Goal: Navigation & Orientation: Understand site structure

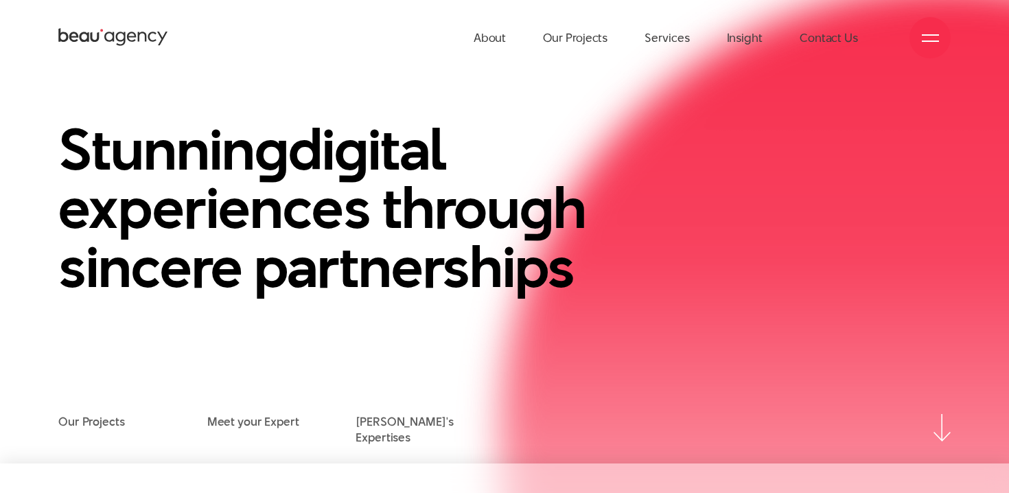
scroll to position [32, 0]
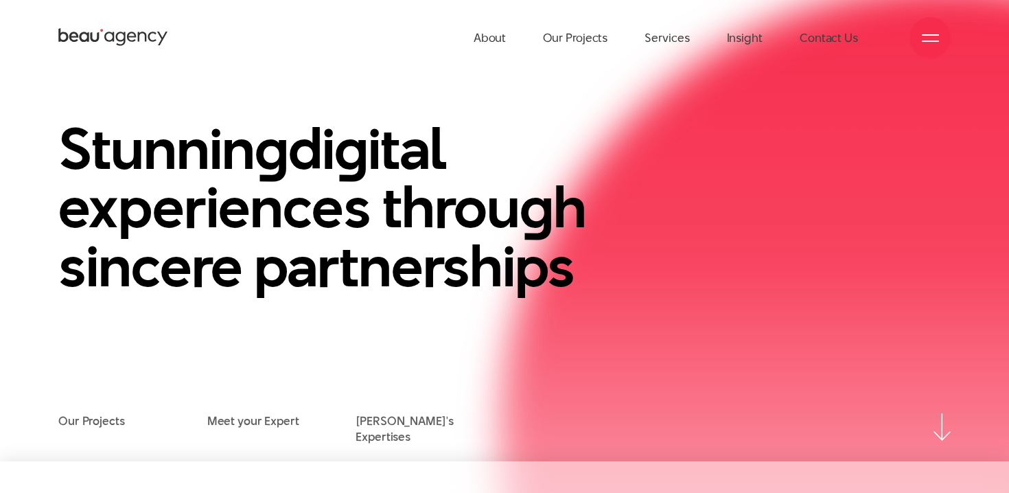
click at [942, 40] on div at bounding box center [930, 37] width 41 height 41
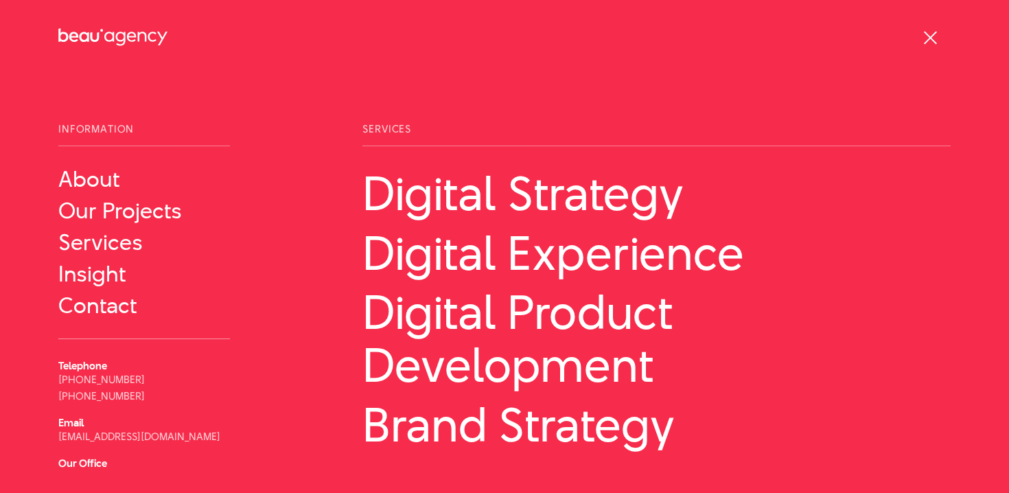
click at [942, 40] on div at bounding box center [930, 37] width 41 height 41
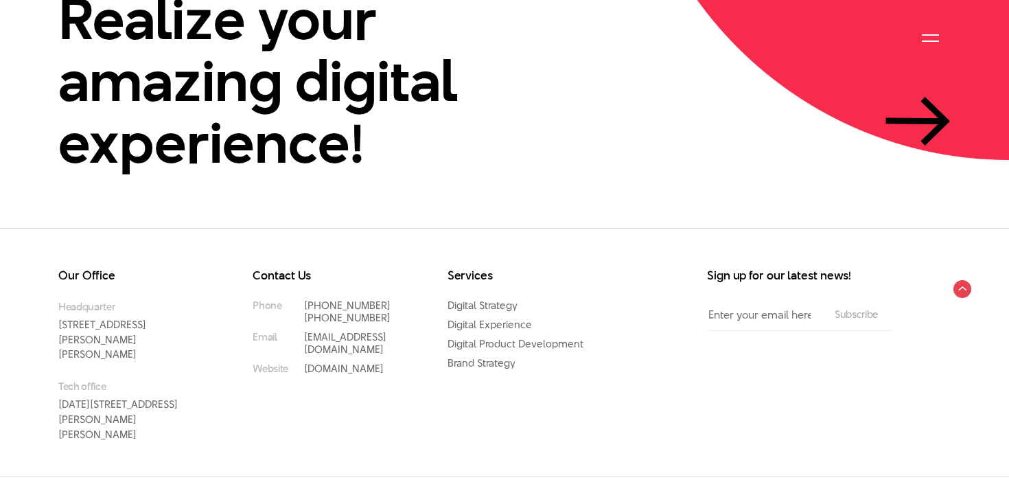
scroll to position [3274, 0]
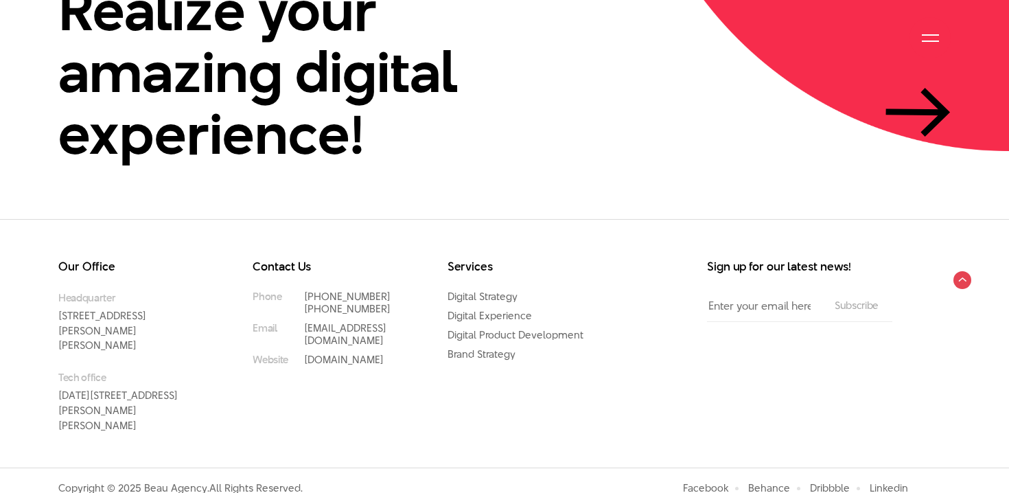
click at [934, 45] on div at bounding box center [930, 38] width 17 height 17
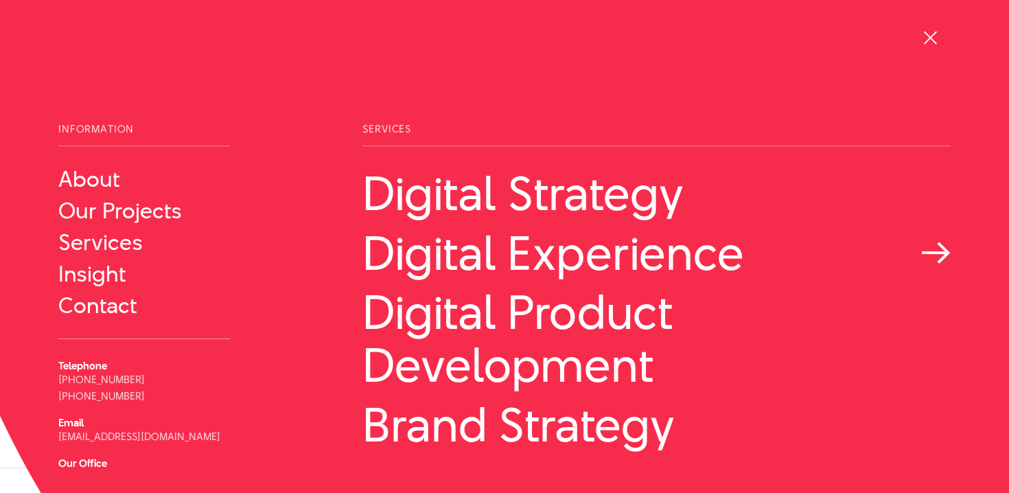
scroll to position [62, 0]
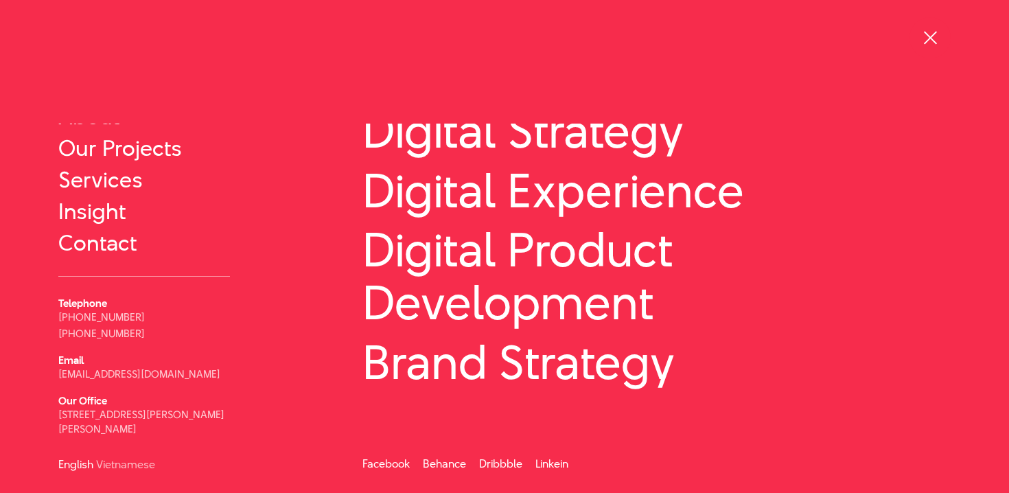
click at [931, 41] on div at bounding box center [930, 38] width 17 height 17
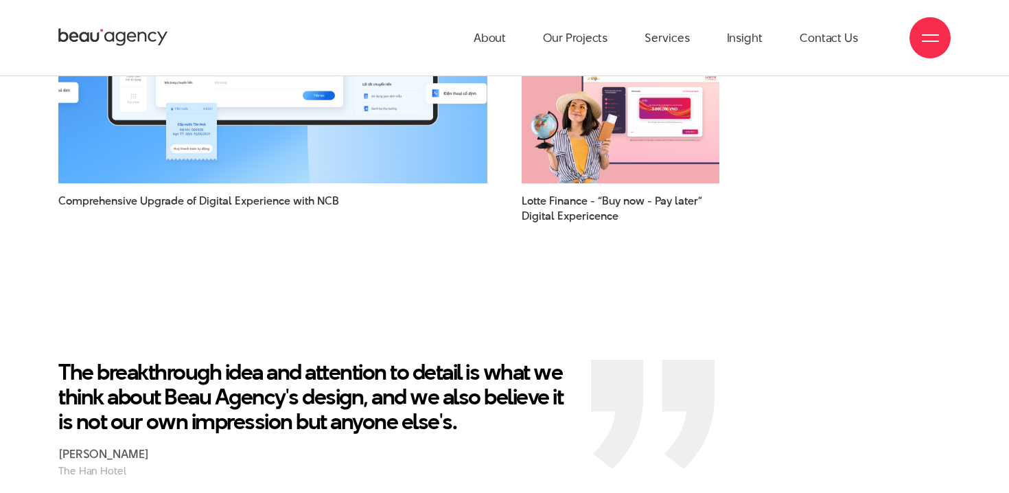
scroll to position [2026, 0]
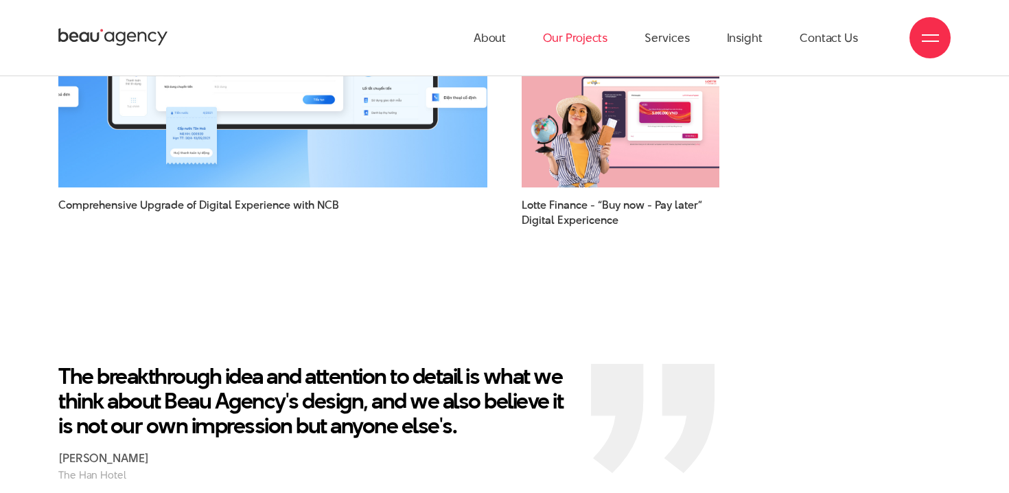
click at [583, 49] on link "Our Projects" at bounding box center [575, 38] width 65 height 76
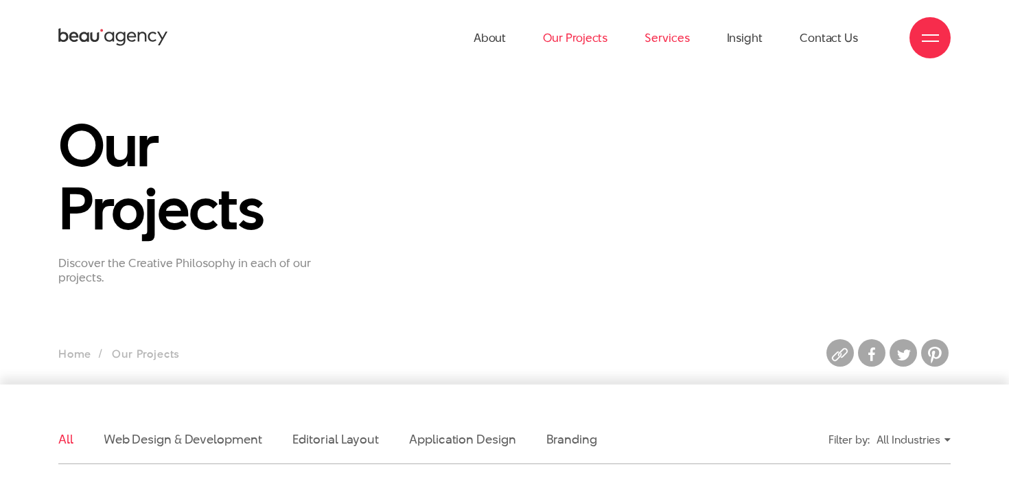
click at [653, 36] on link "Services" at bounding box center [667, 38] width 45 height 76
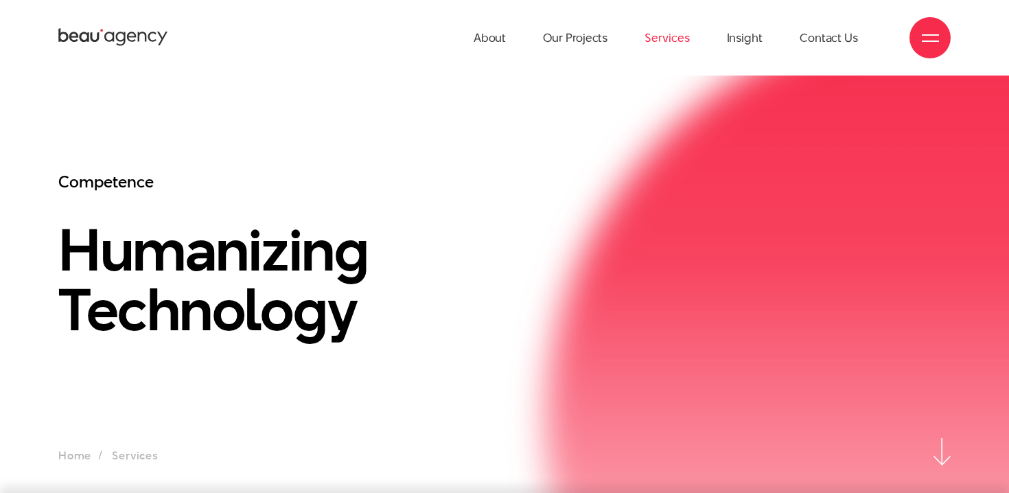
click at [675, 40] on link "Services" at bounding box center [667, 38] width 45 height 76
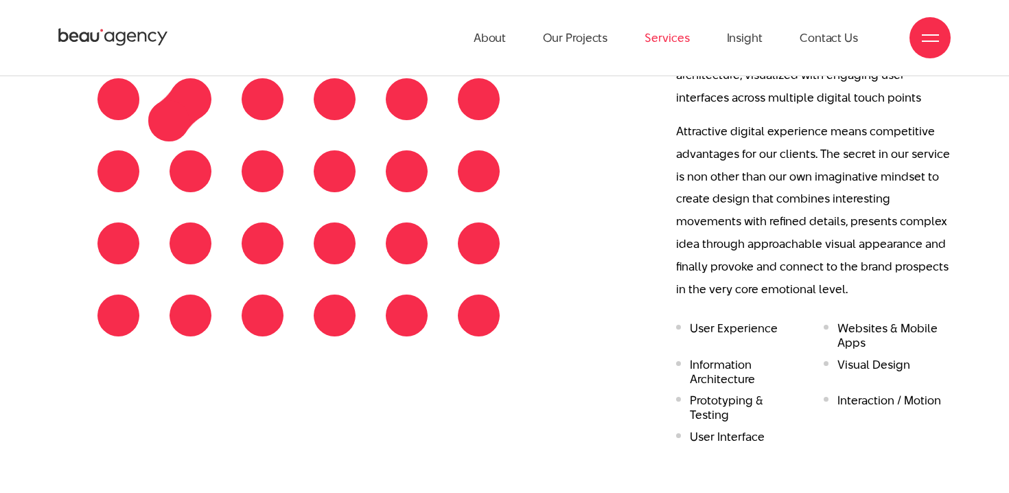
scroll to position [1595, 0]
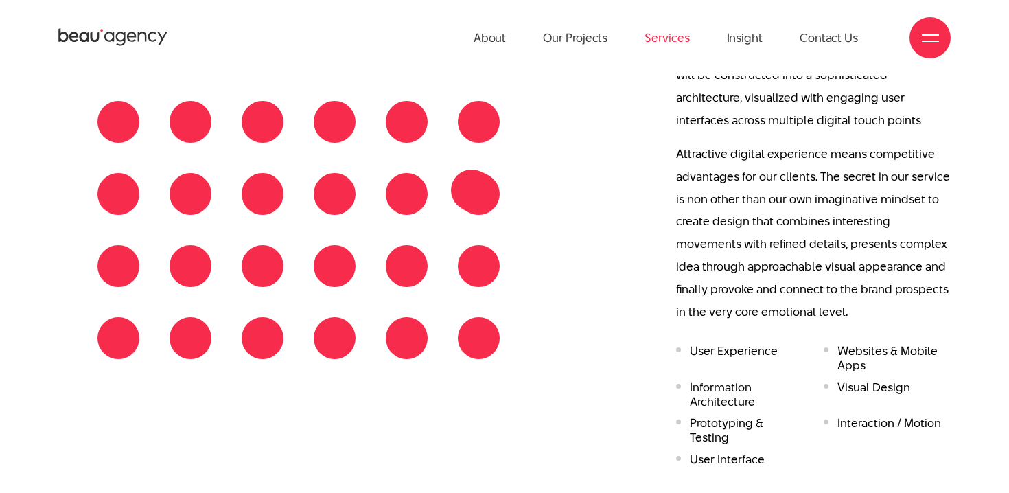
click at [472, 190] on div at bounding box center [298, 230] width 432 height 288
click at [416, 198] on div at bounding box center [298, 230] width 432 height 288
click at [347, 196] on div at bounding box center [298, 230] width 432 height 288
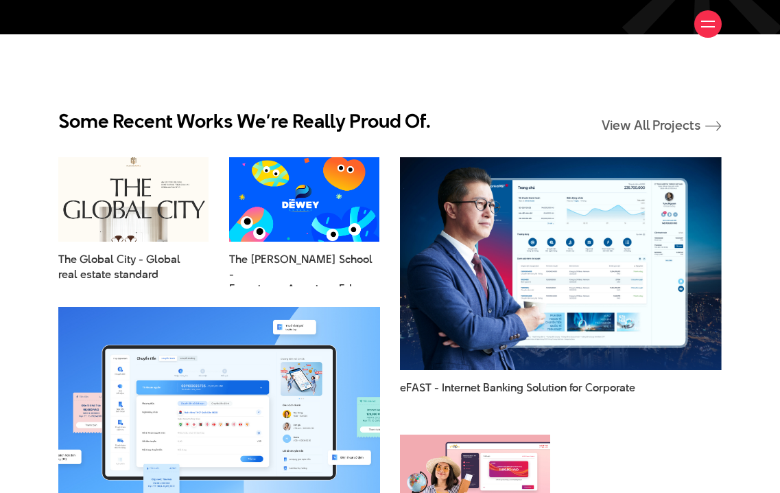
scroll to position [2508, 0]
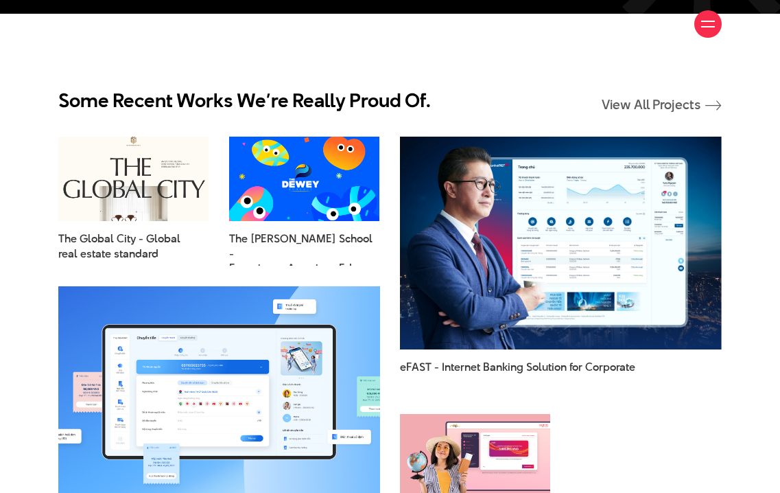
click at [713, 23] on div at bounding box center [709, 24] width 14 height 14
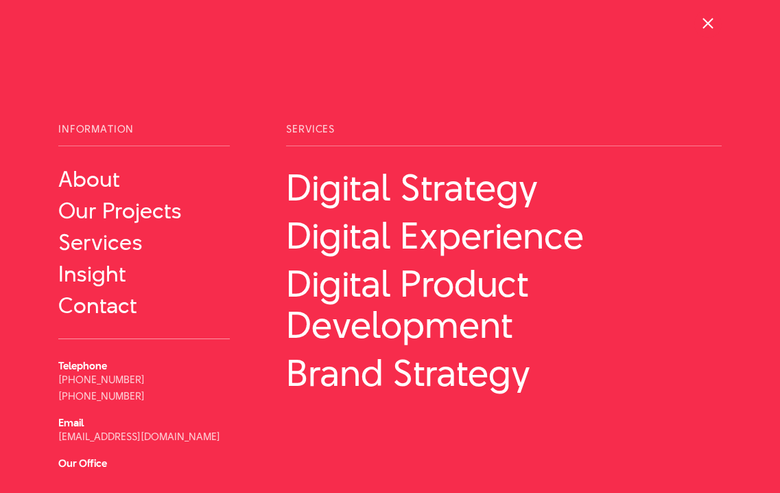
click at [713, 23] on div at bounding box center [709, 24] width 14 height 14
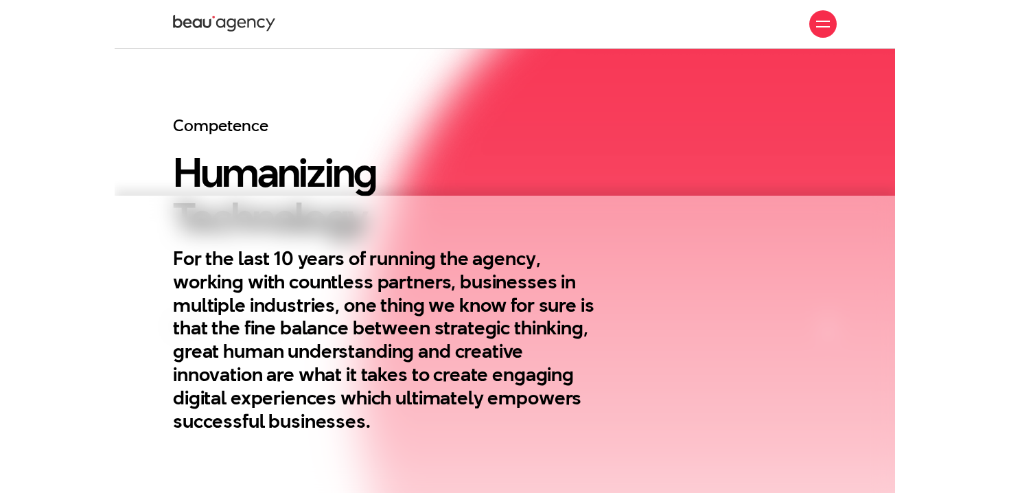
scroll to position [0, 0]
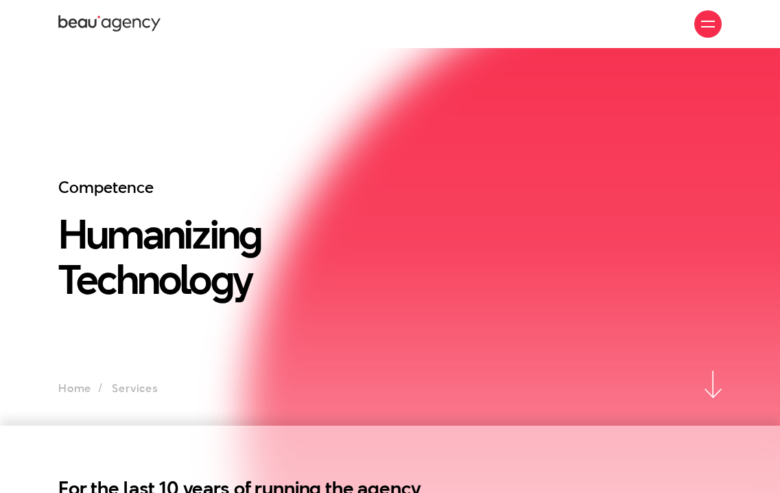
click at [713, 30] on div at bounding box center [709, 24] width 14 height 14
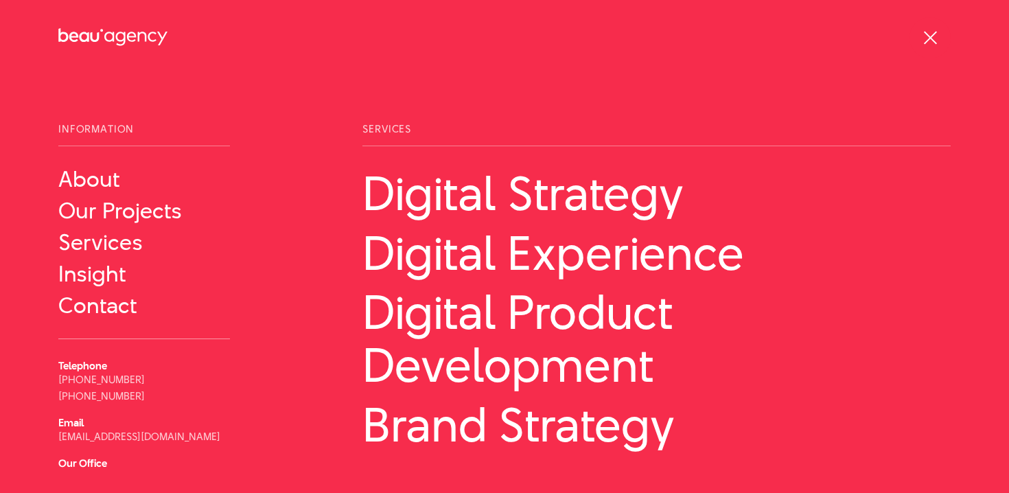
click at [930, 35] on span at bounding box center [929, 37] width 13 height 13
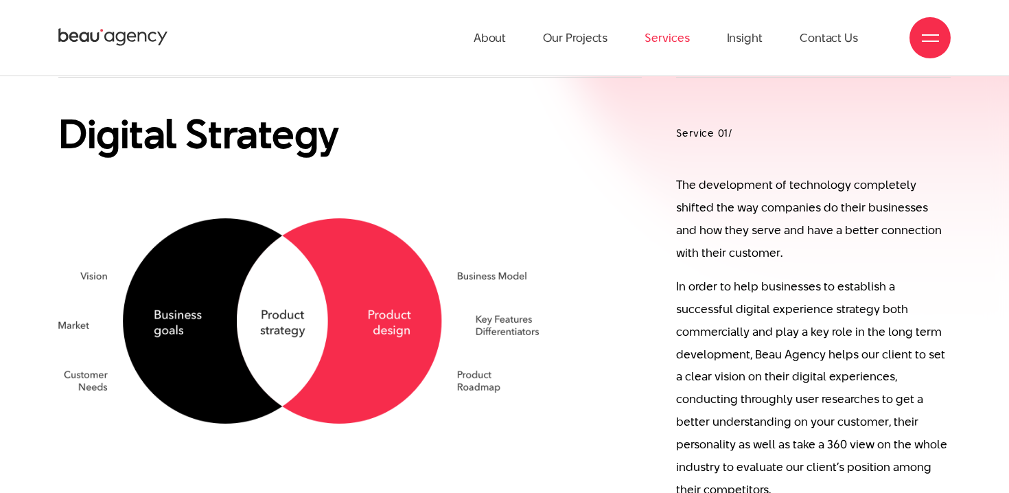
scroll to position [659, 0]
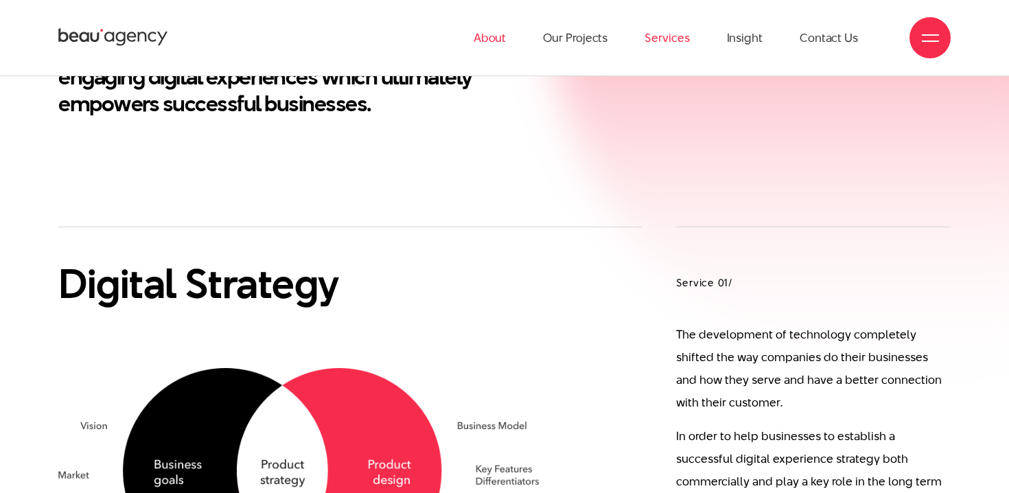
click at [506, 33] on link "About" at bounding box center [490, 38] width 33 height 76
